Goal: Use online tool/utility: Use online tool/utility

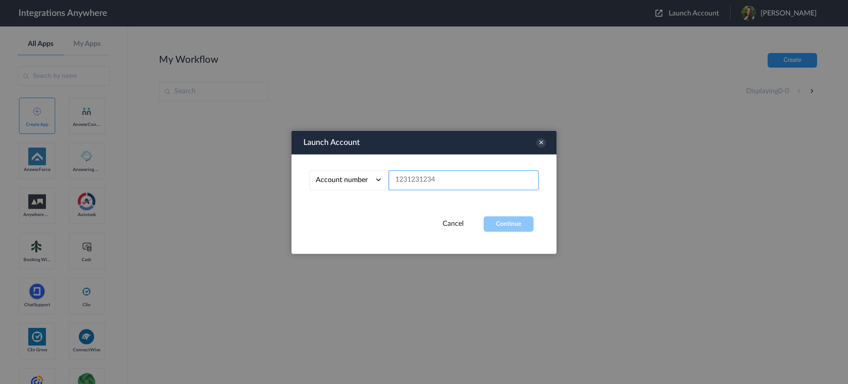
paste input "2525854907"
type input "2525854907"
click at [511, 217] on button "Continue" at bounding box center [509, 223] width 50 height 15
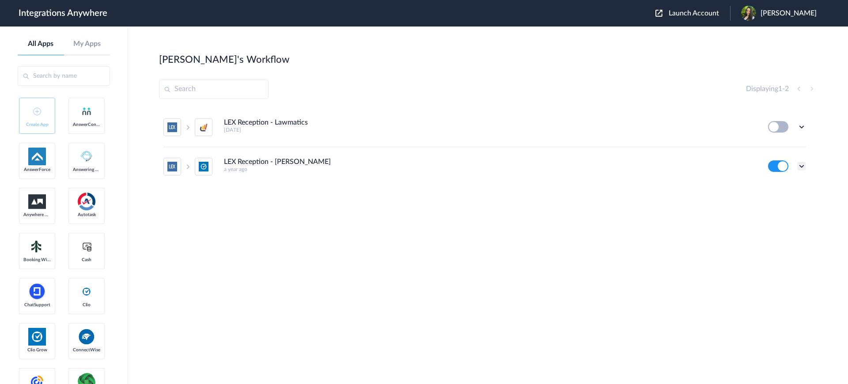
click at [805, 164] on icon at bounding box center [801, 166] width 9 height 9
click at [774, 185] on link "Edit" at bounding box center [765, 186] width 21 height 6
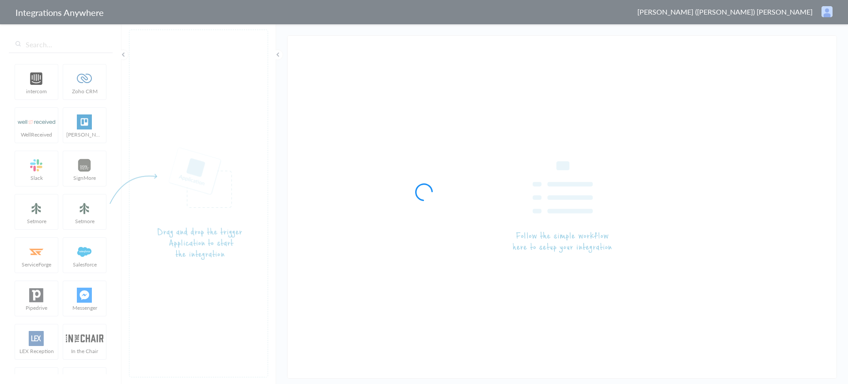
type input "LEX Reception - [PERSON_NAME]"
